Goal: Information Seeking & Learning: Check status

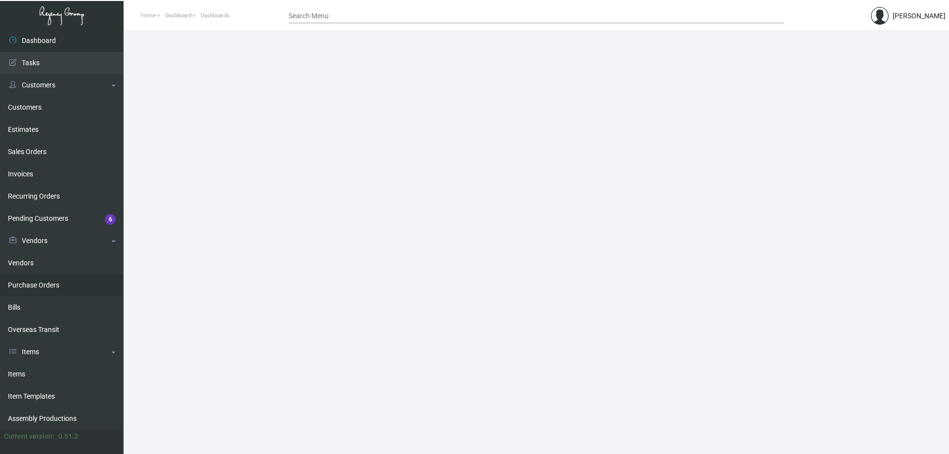
click at [58, 279] on link "Purchase Orders" at bounding box center [62, 285] width 124 height 22
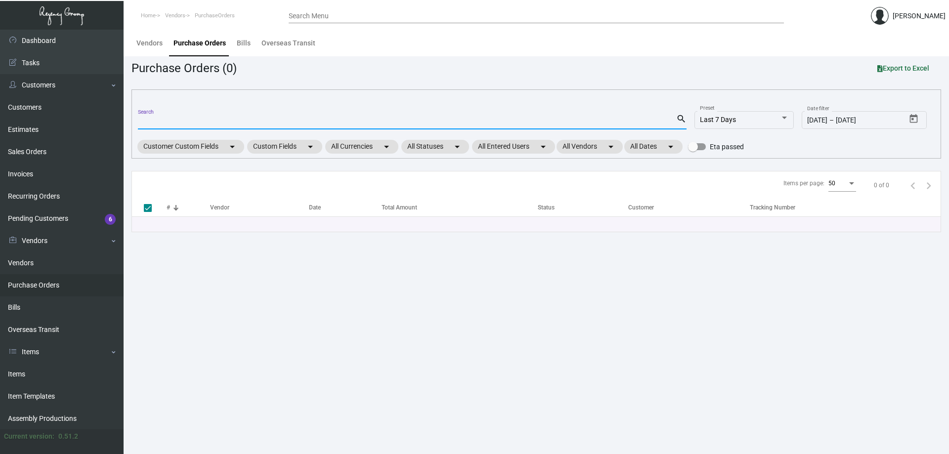
click at [234, 118] on input "Search" at bounding box center [407, 122] width 538 height 8
type input "one hotel salto"
type input "one hotel salto key"
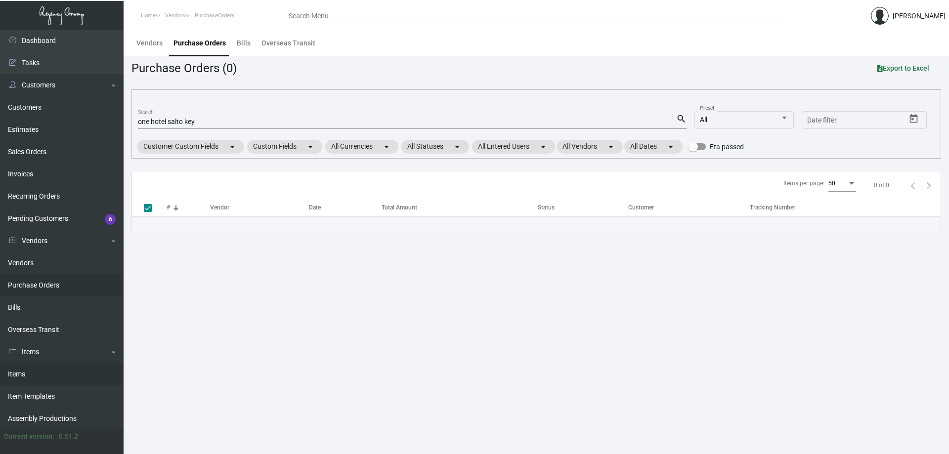
click at [63, 372] on link "Items" at bounding box center [62, 374] width 124 height 22
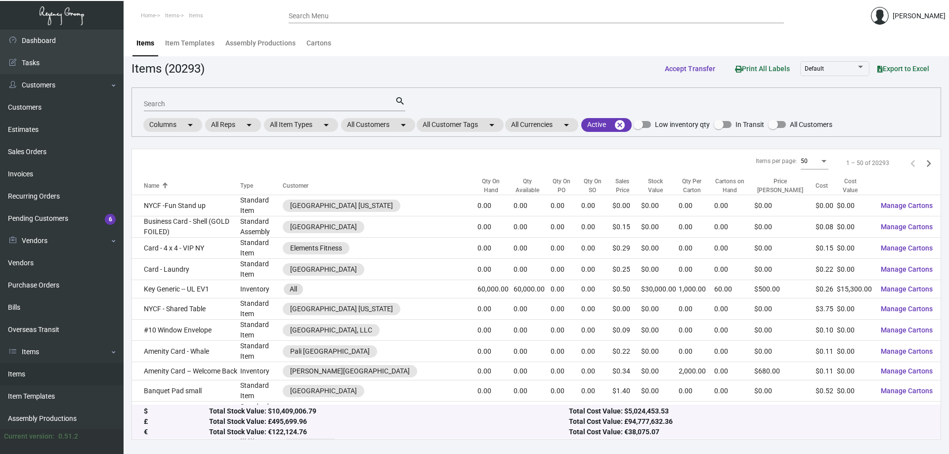
click at [241, 102] on input "Search" at bounding box center [269, 104] width 251 height 8
type input "n"
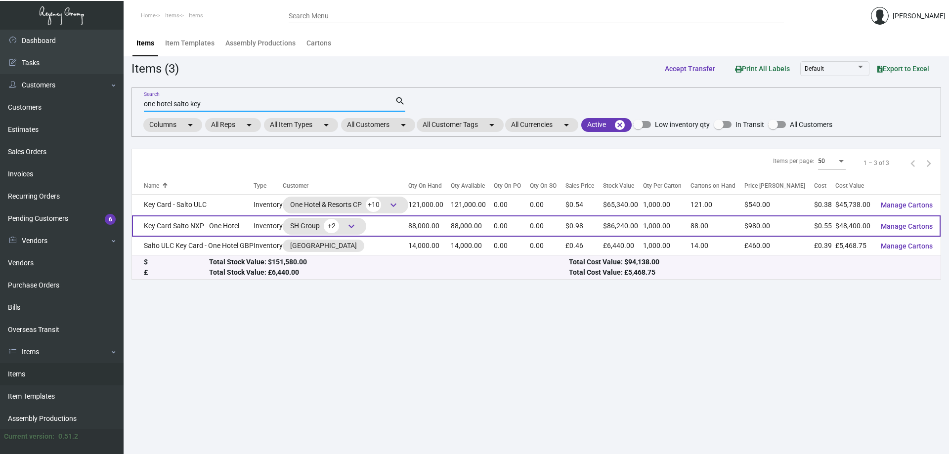
type input "one hotel salto key"
click at [247, 231] on td "Key Card Salto NXP - One Hotel" at bounding box center [193, 226] width 122 height 21
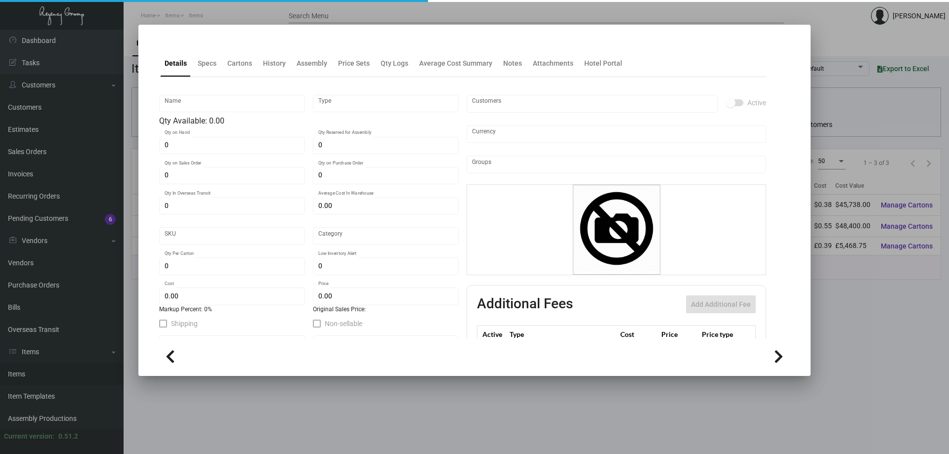
type input "Key Card Salto NXP - One Hotel"
type input "Inventory"
type input "88,000"
type input "$ 0.6025"
type input "Overseas"
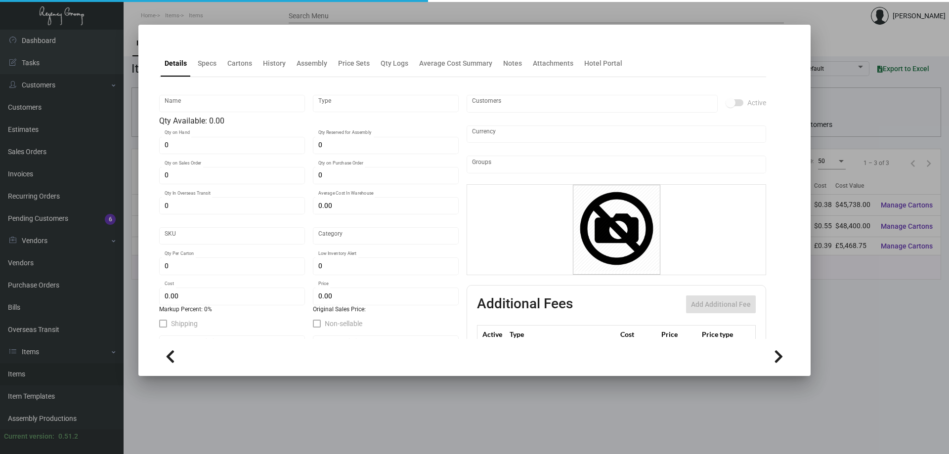
type input "1,000"
type input "$ 0.55"
type input "$ 0.98"
checkbox input "true"
type input "United States Dollar $"
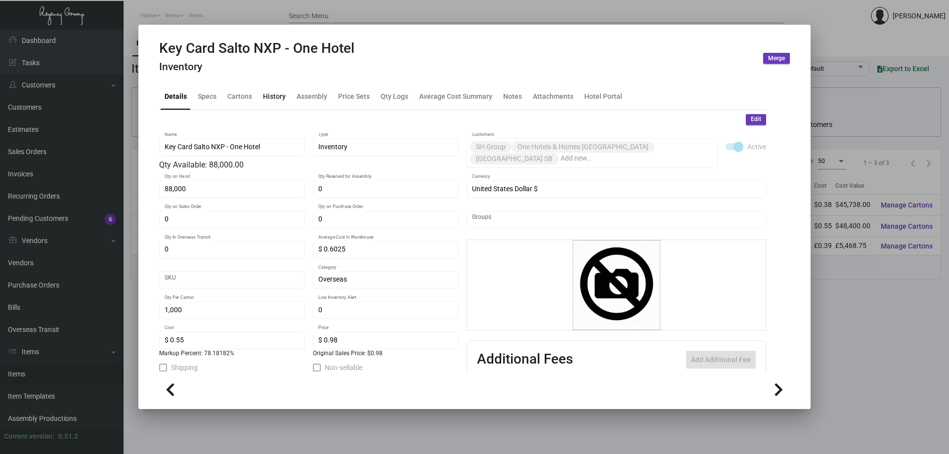
click at [261, 99] on div "History" at bounding box center [274, 97] width 31 height 24
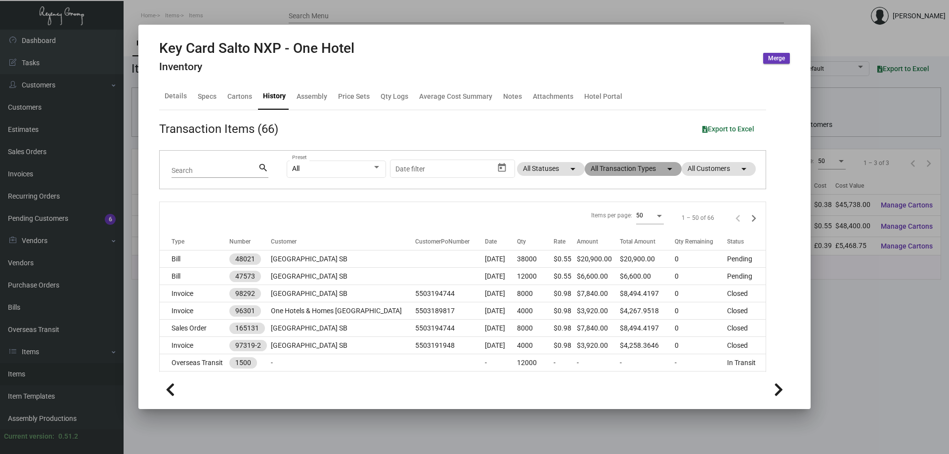
click at [619, 169] on mat-chip "All Transaction Types arrow_drop_down" at bounding box center [633, 169] width 97 height 14
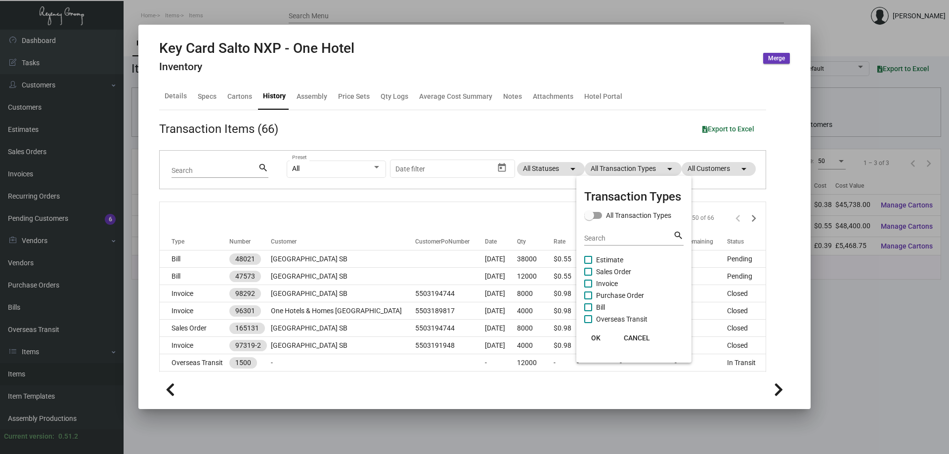
click at [617, 294] on span "Purchase Order" at bounding box center [620, 296] width 48 height 12
click at [588, 300] on input "Purchase Order" at bounding box center [588, 300] width 0 height 0
checkbox input "true"
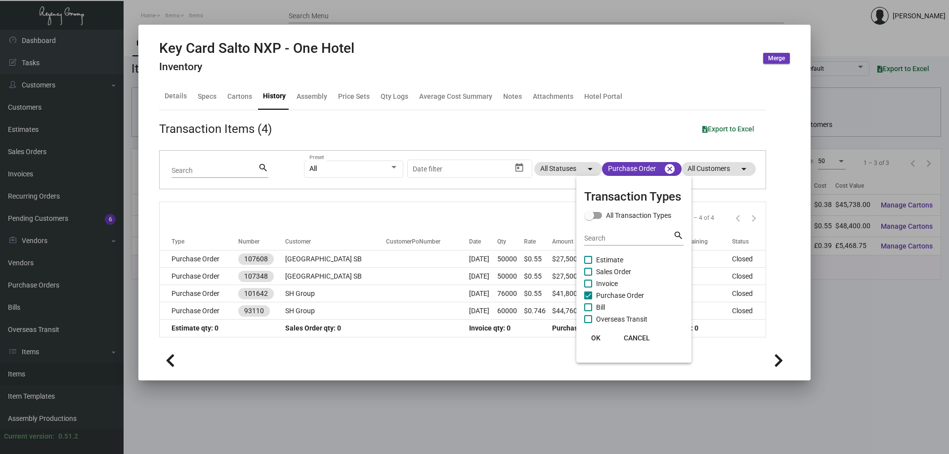
click at [594, 335] on span "OK" at bounding box center [595, 338] width 9 height 8
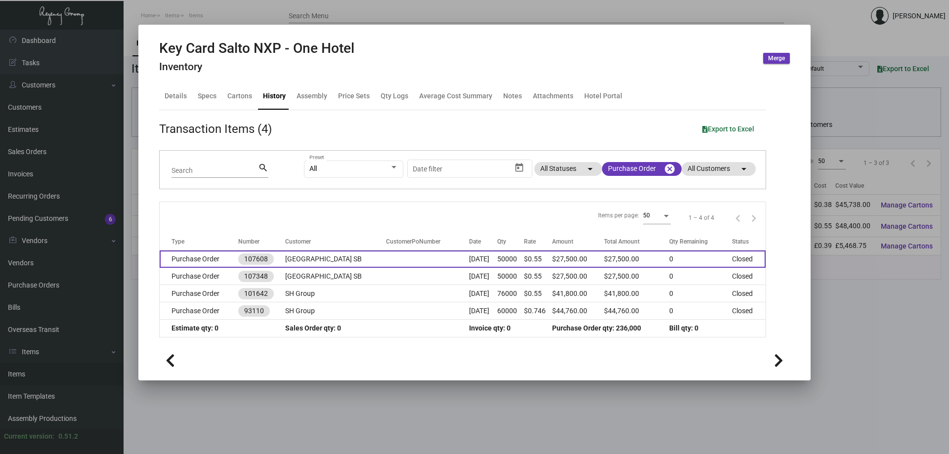
click at [209, 262] on td "Purchase Order" at bounding box center [199, 259] width 79 height 17
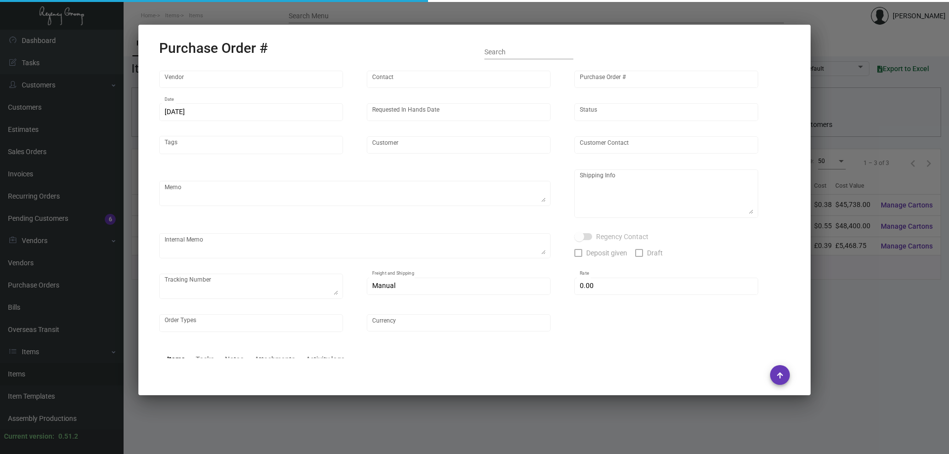
type input "CHENGDU MIND IOT TECHNOLOGY"
type input "[PERSON_NAME]"
type input "107608"
type input "[DATE]"
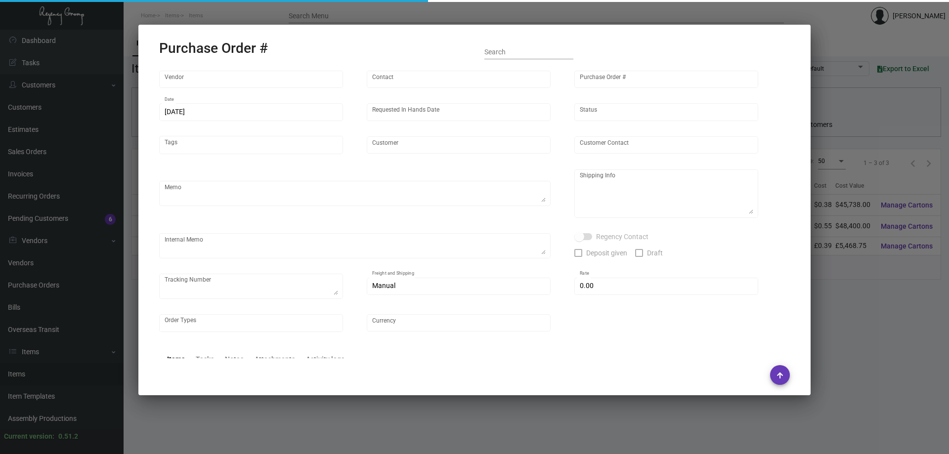
type input "[GEOGRAPHIC_DATA] SB"
type textarea "Please ship by boat to our NJ warehouse."
type textarea "Regency Group NJ - [PERSON_NAME] [STREET_ADDRESS]"
type textarea "10/24 - 12k requested t b shipped by air"
checkbox input "true"
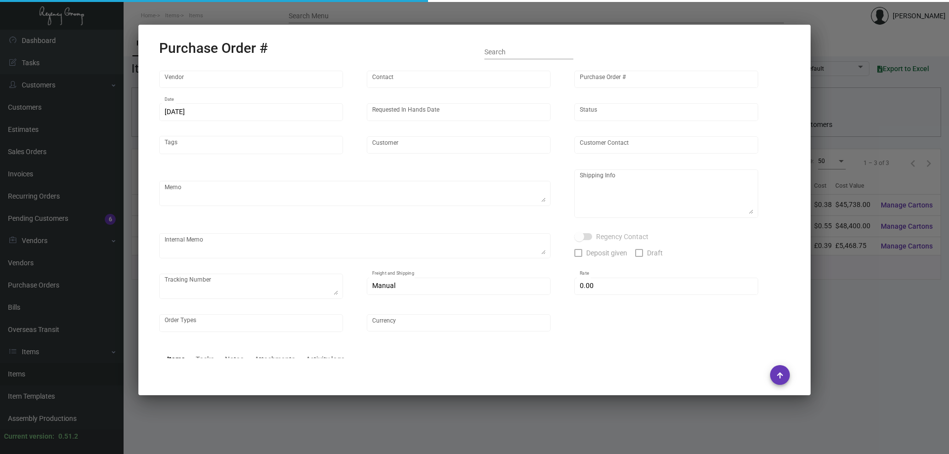
type input "$ 0.00"
type input "United States Dollar $"
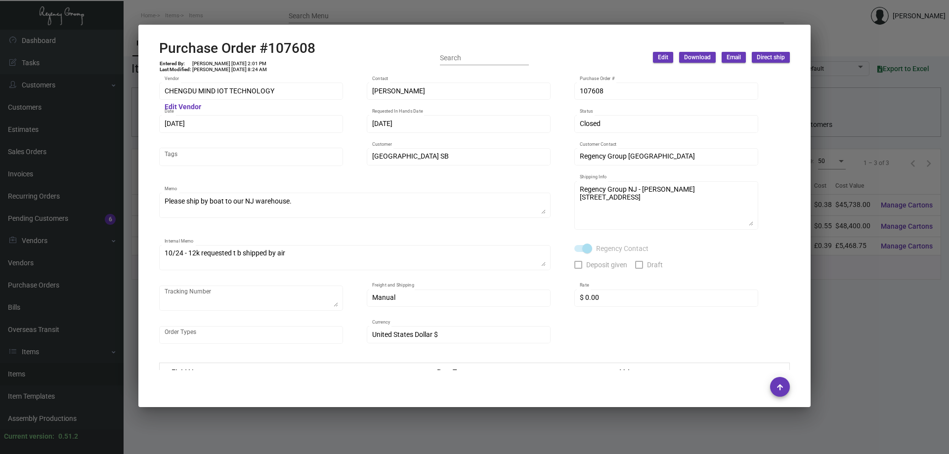
click at [238, 51] on h2 "Purchase Order #107608" at bounding box center [237, 48] width 156 height 17
click at [241, 15] on button at bounding box center [239, 24] width 16 height 18
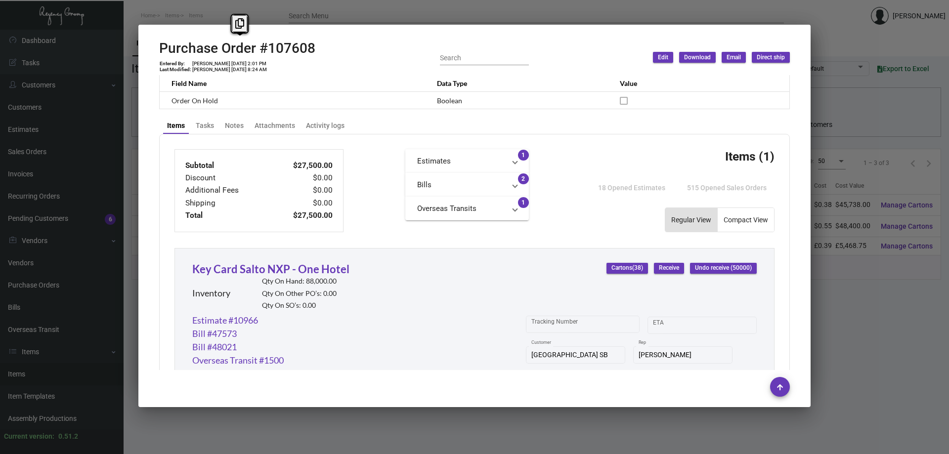
scroll to position [283, 0]
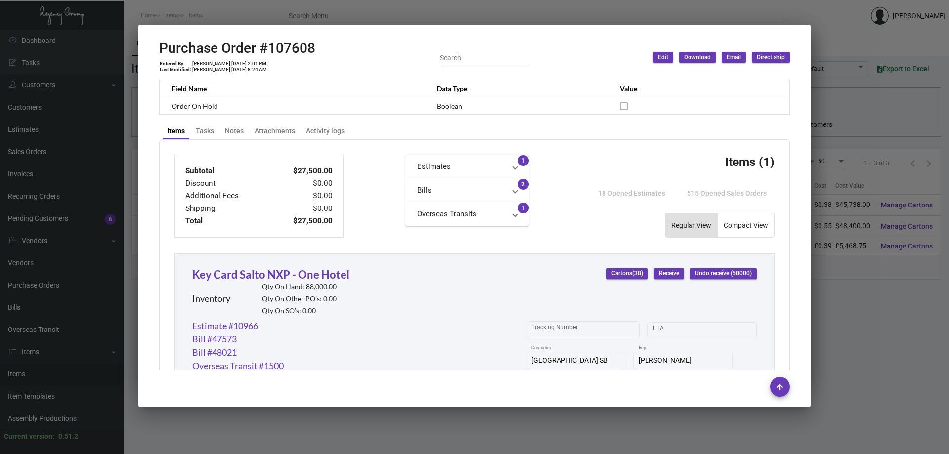
click at [257, 13] on div at bounding box center [474, 227] width 949 height 454
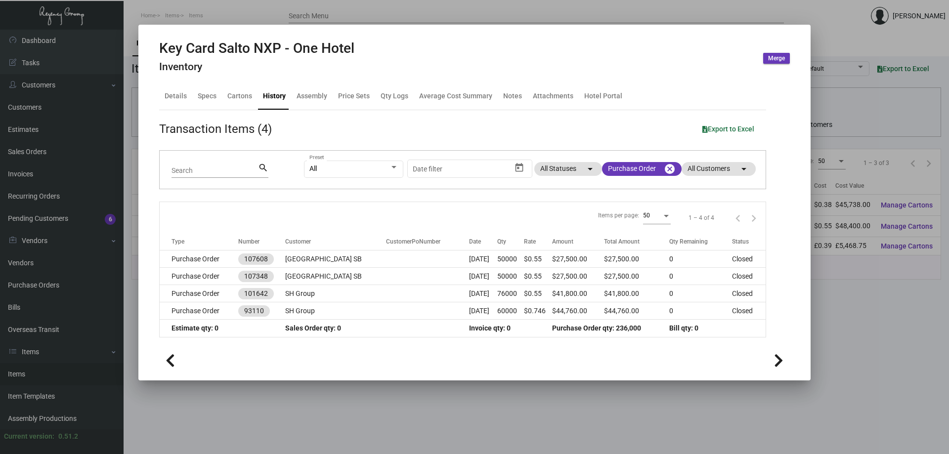
click at [154, 429] on div at bounding box center [474, 227] width 949 height 454
